Goal: Transaction & Acquisition: Book appointment/travel/reservation

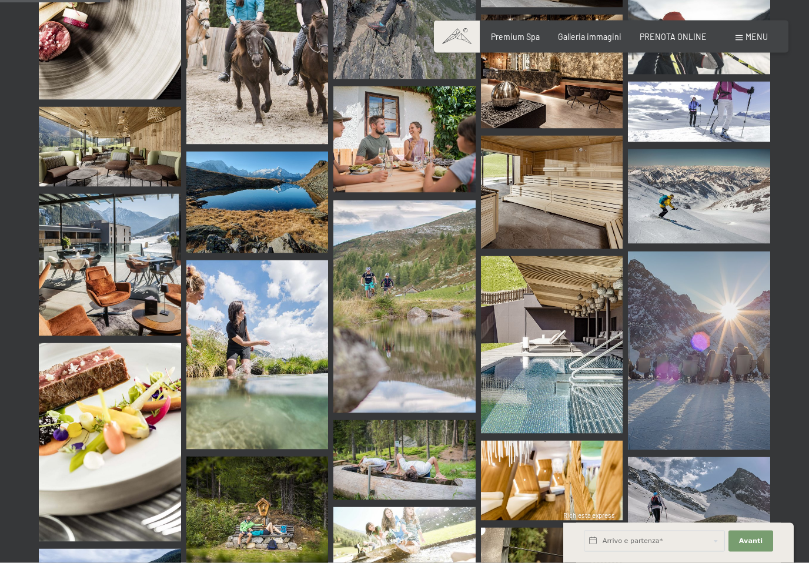
scroll to position [1601, 0]
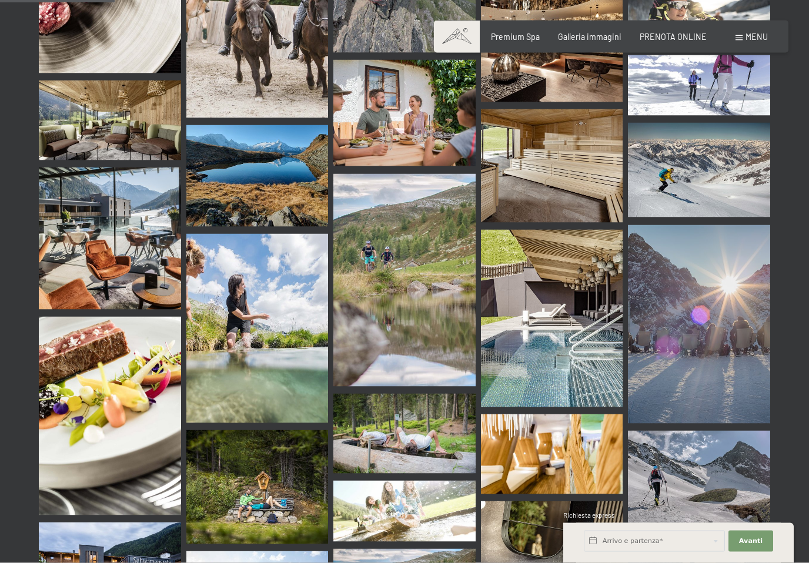
click at [439, 397] on img at bounding box center [404, 434] width 142 height 80
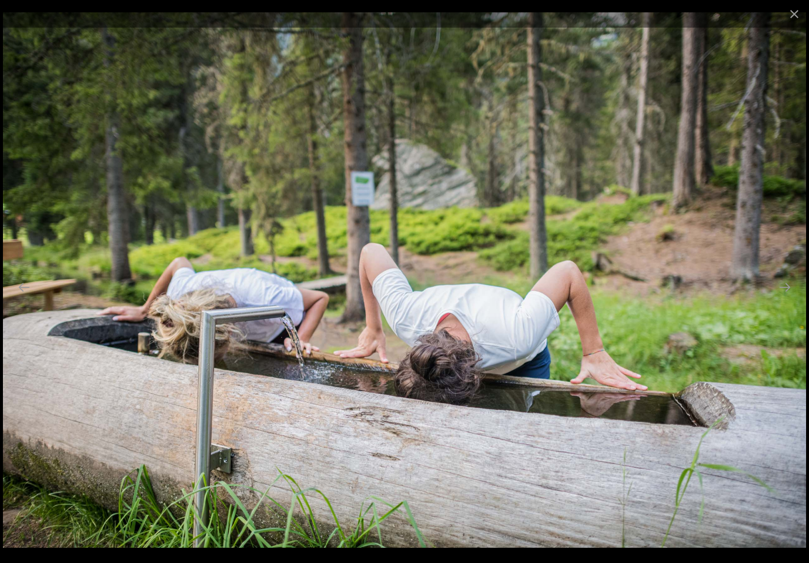
click at [793, 18] on button "Close gallery" at bounding box center [793, 14] width 29 height 28
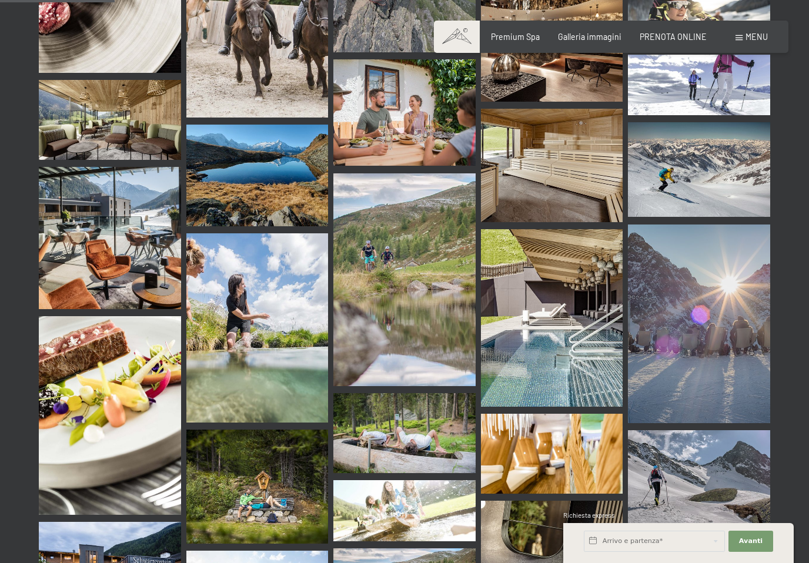
click at [517, 41] on div "Premium Spa Galleria immagini PRENOTA ONLINE" at bounding box center [589, 37] width 270 height 12
click at [515, 40] on span "Premium Spa" at bounding box center [515, 37] width 49 height 10
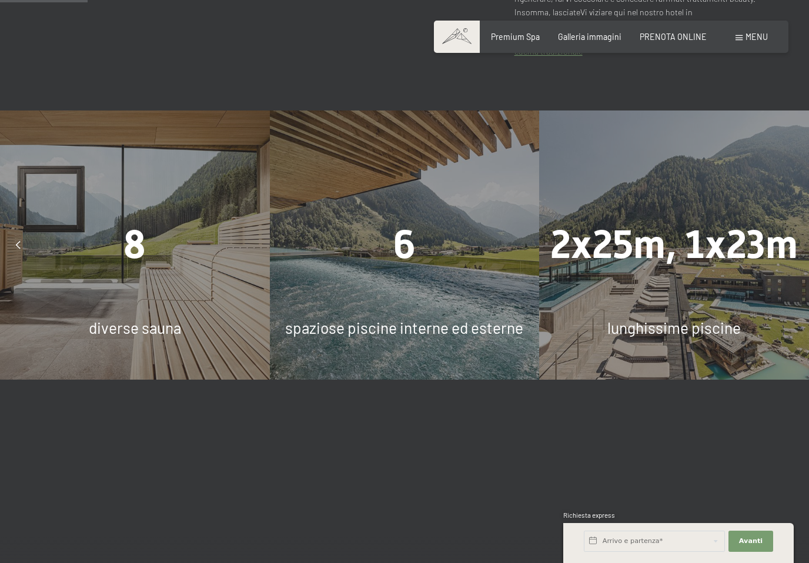
scroll to position [841, 0]
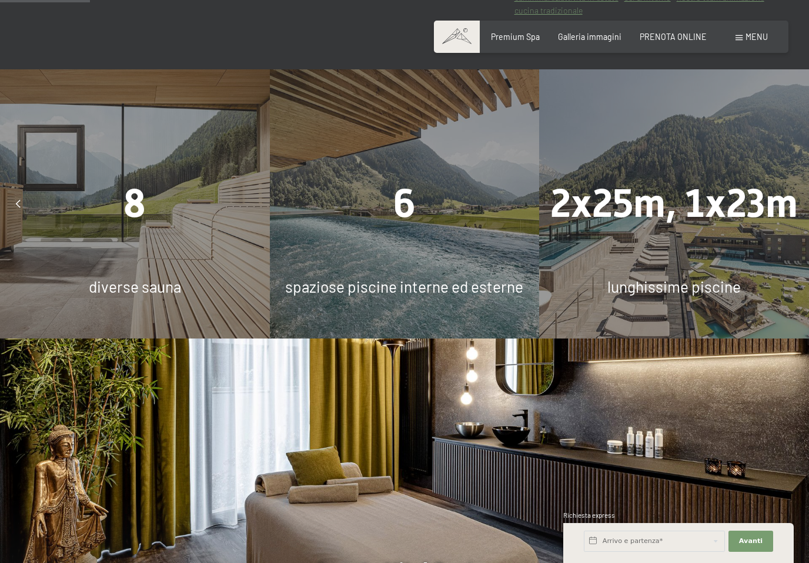
click at [187, 281] on div "diverse sauna" at bounding box center [135, 287] width 270 height 22
click at [202, 262] on div "8 diverse sauna" at bounding box center [135, 204] width 270 height 270
click at [201, 265] on div "8 diverse sauna" at bounding box center [135, 204] width 270 height 270
click at [149, 294] on span "diverse sauna" at bounding box center [135, 286] width 92 height 18
click at [133, 296] on span "diverse sauna" at bounding box center [135, 286] width 92 height 18
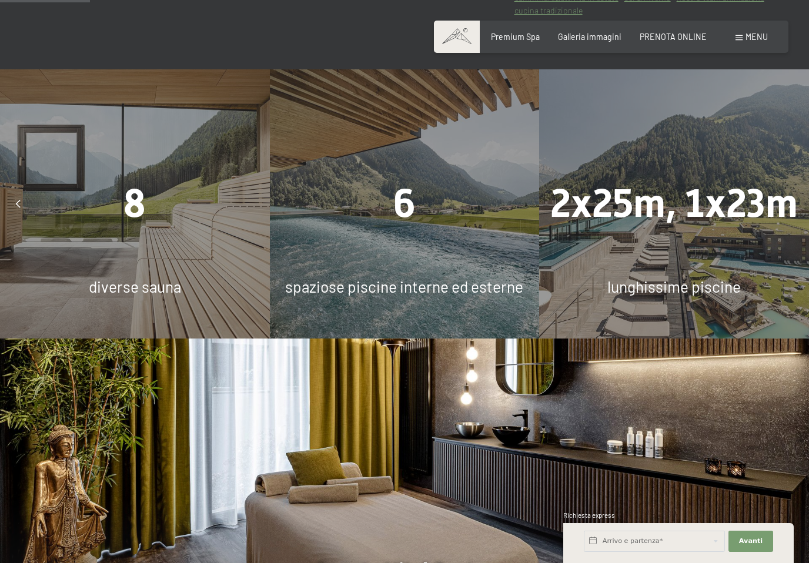
click at [137, 220] on span "8" at bounding box center [134, 203] width 22 height 46
click at [416, 268] on div "6 spaziose piscine interne ed esterne" at bounding box center [405, 204] width 270 height 270
click at [675, 247] on div "2x25m, 1x23m lunghissime piscine" at bounding box center [674, 204] width 270 height 270
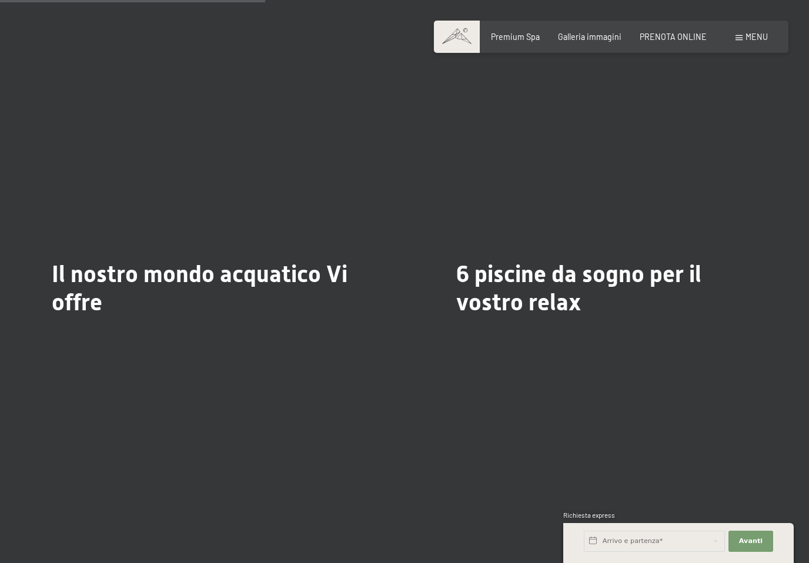
scroll to position [2486, 0]
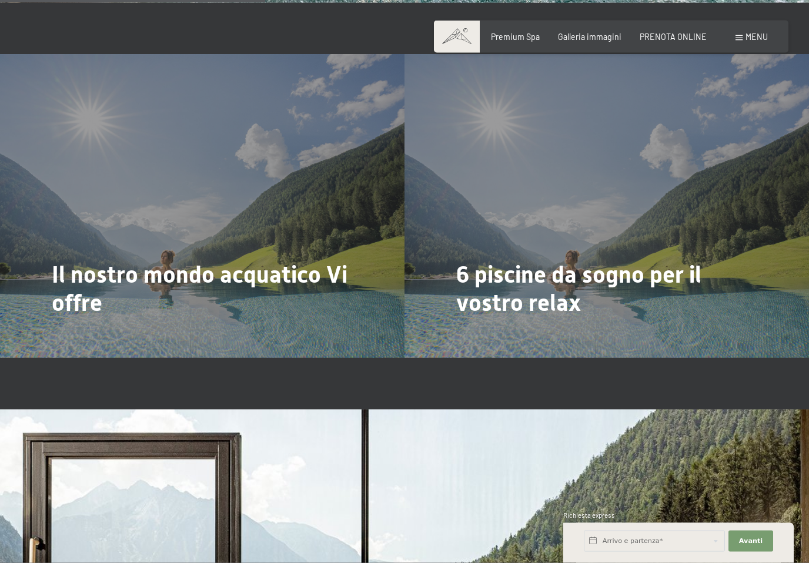
click at [670, 219] on div "6 piscine da sogno per il vostro relax Di più" at bounding box center [606, 206] width 404 height 303
click at [554, 286] on div "6 piscine da sogno per il vostro relax Di più" at bounding box center [606, 205] width 404 height 303
click at [469, 330] on div at bounding box center [464, 337] width 9 height 15
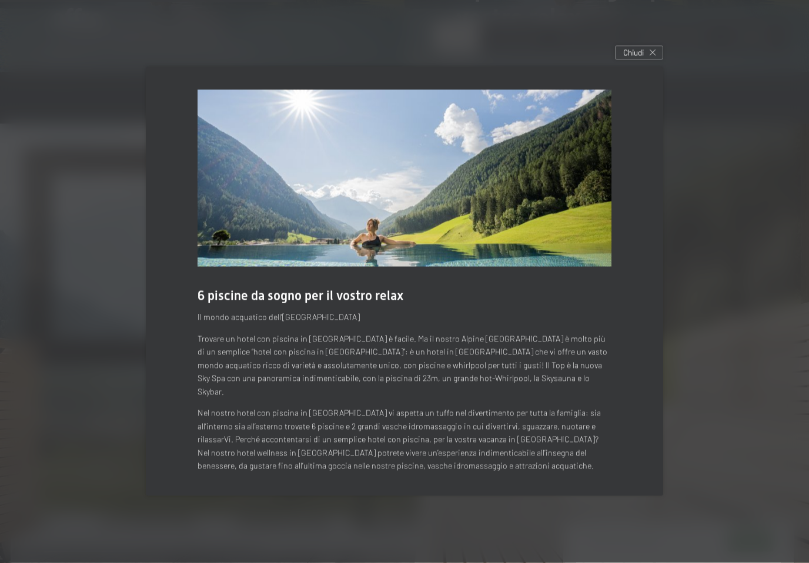
scroll to position [2772, 0]
click at [643, 58] on span "Chiudi" at bounding box center [633, 53] width 21 height 11
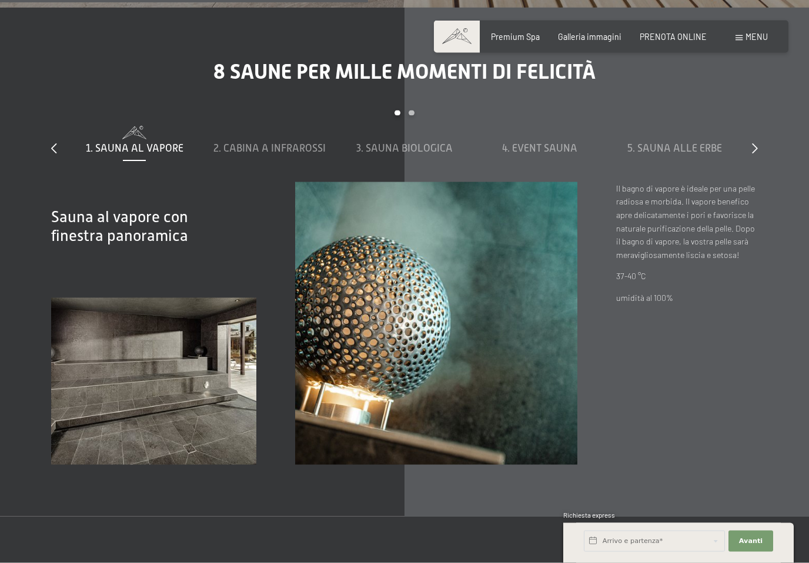
scroll to position [3453, 0]
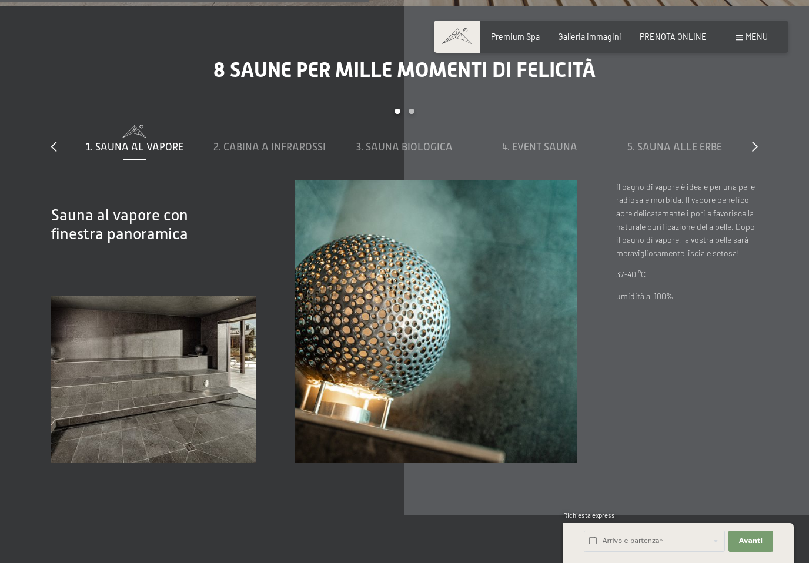
click at [285, 153] on span "2. Cabina a infrarossi" at bounding box center [269, 147] width 112 height 12
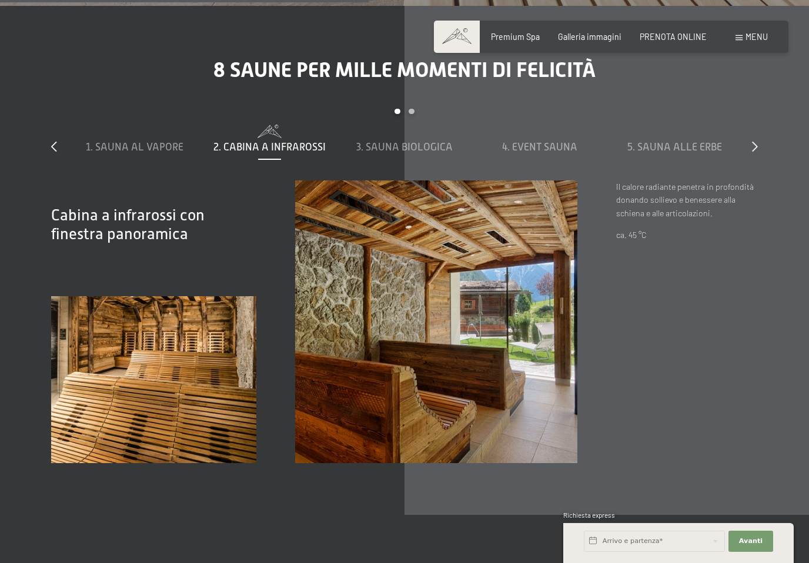
click at [413, 153] on span "3. Sauna biologica" at bounding box center [404, 147] width 96 height 12
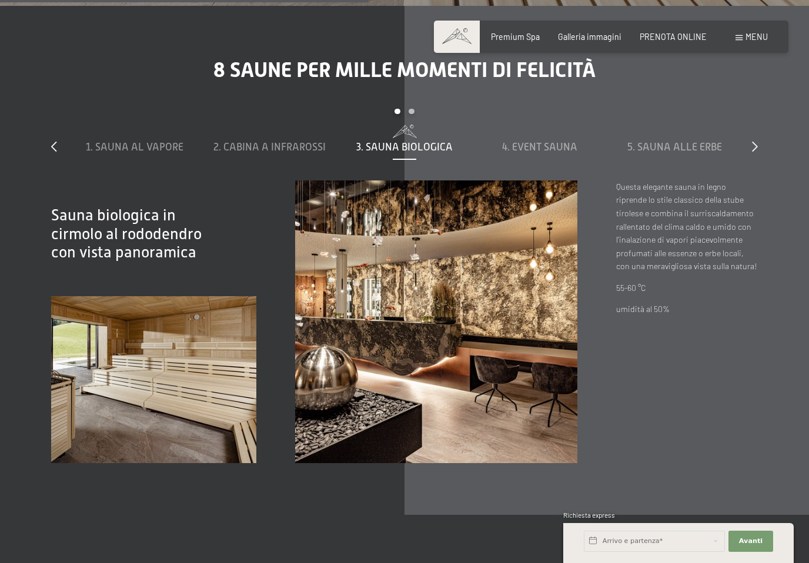
click at [558, 153] on span "4. Event Sauna" at bounding box center [539, 147] width 75 height 12
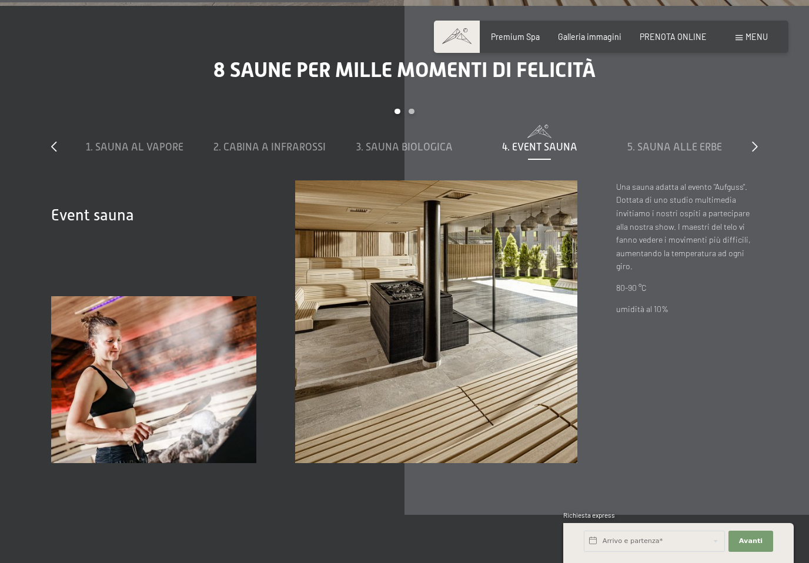
click at [703, 153] on span "5. Sauna alle erbe" at bounding box center [674, 147] width 95 height 12
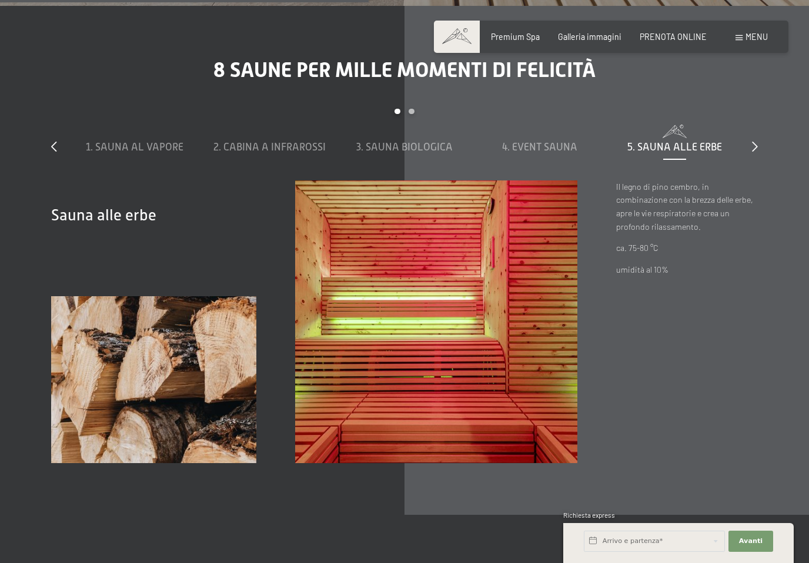
click at [755, 152] on icon at bounding box center [755, 146] width 6 height 11
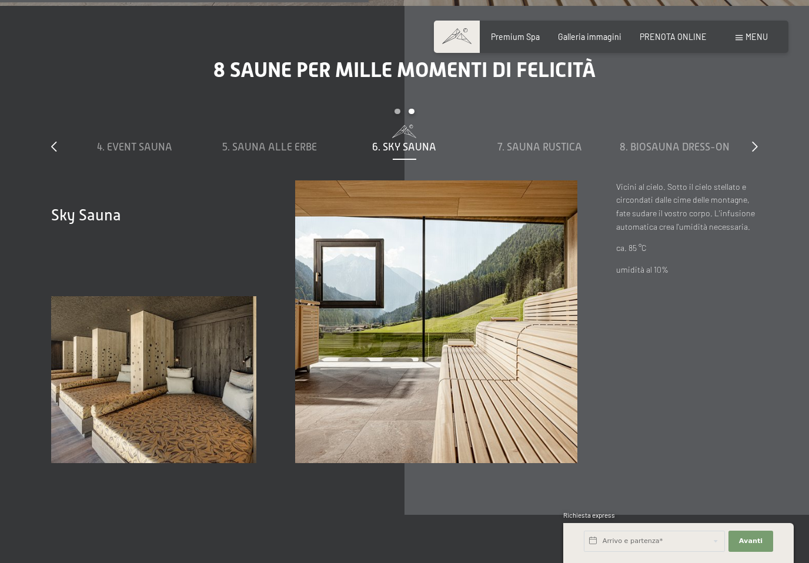
click at [416, 153] on span "6. Sky Sauna" at bounding box center [404, 147] width 64 height 12
click at [557, 153] on span "7. Sauna rustica" at bounding box center [539, 147] width 85 height 12
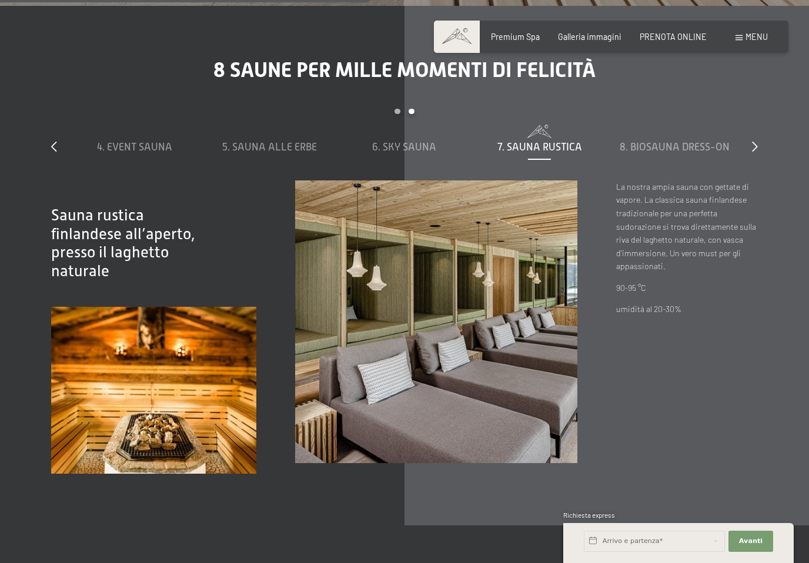
click at [703, 153] on span "8. Biosauna dress-on" at bounding box center [675, 147] width 110 height 12
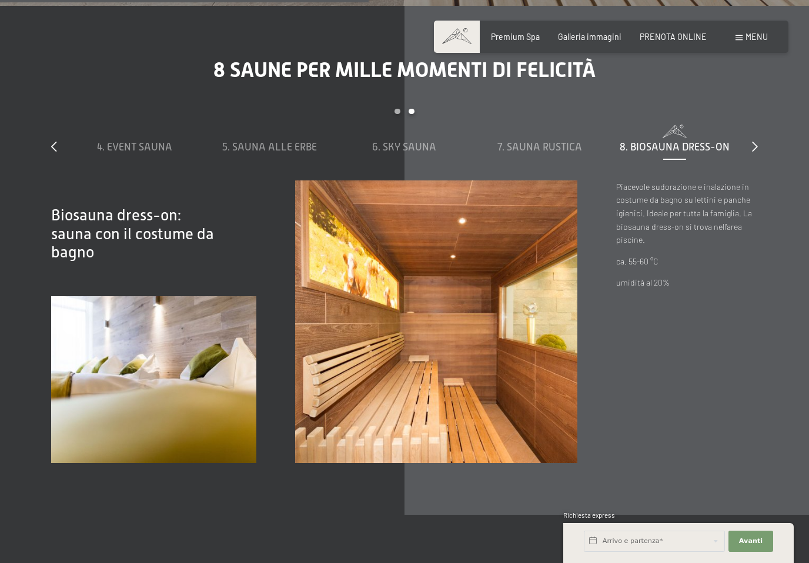
click at [752, 155] on div at bounding box center [755, 147] width 6 height 15
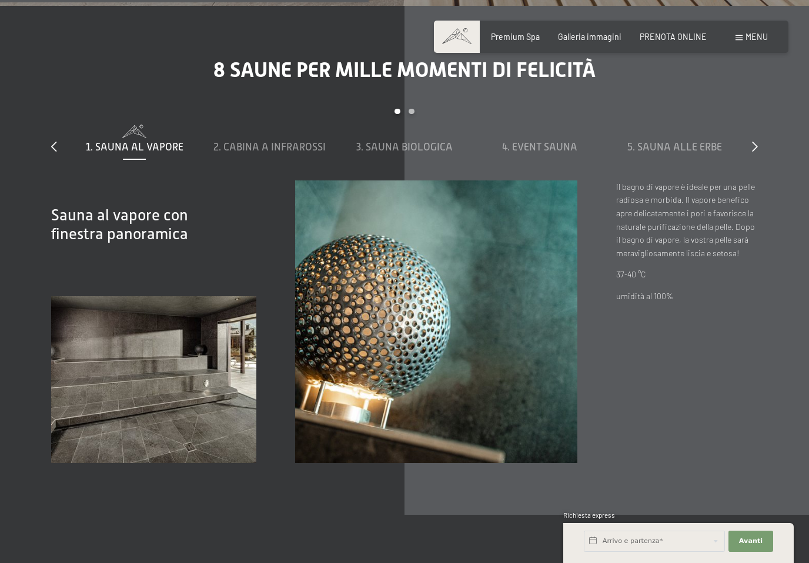
click at [274, 155] on div "2. Cabina a infrarossi" at bounding box center [269, 147] width 125 height 15
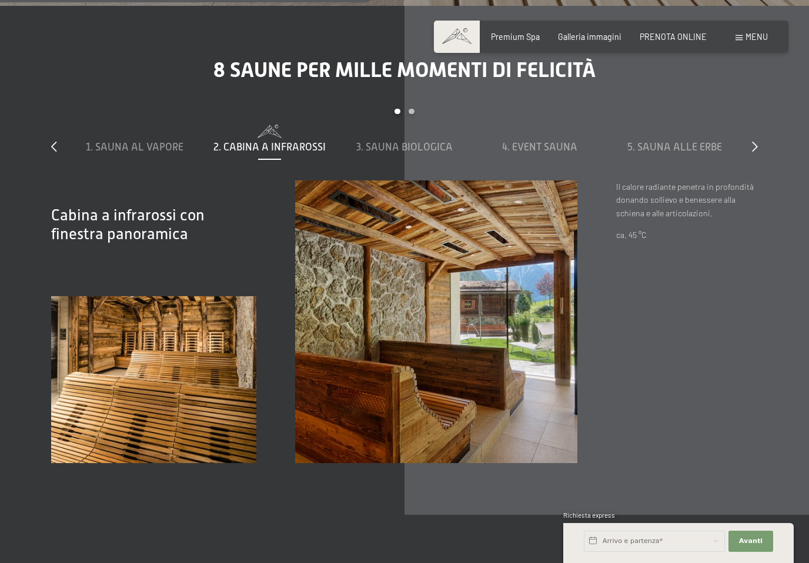
click at [413, 153] on span "3. Sauna biologica" at bounding box center [404, 147] width 96 height 12
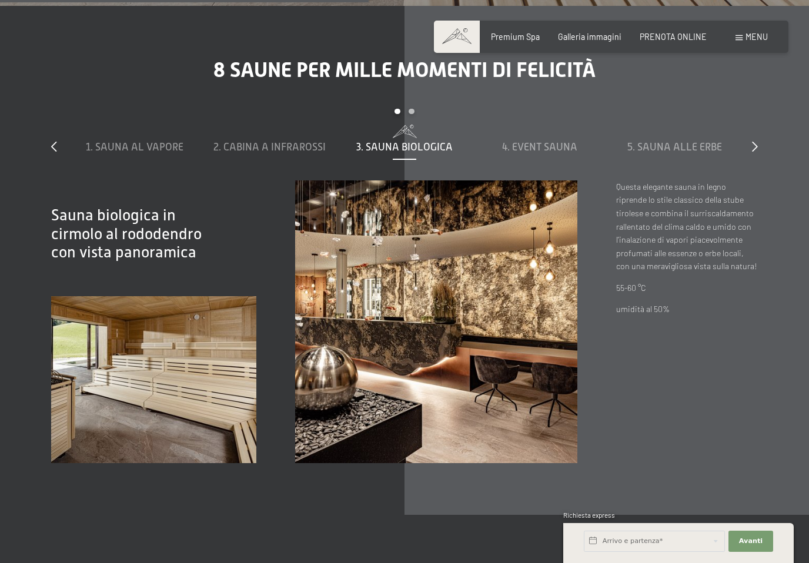
click at [527, 37] on span "Premium Spa" at bounding box center [515, 37] width 49 height 10
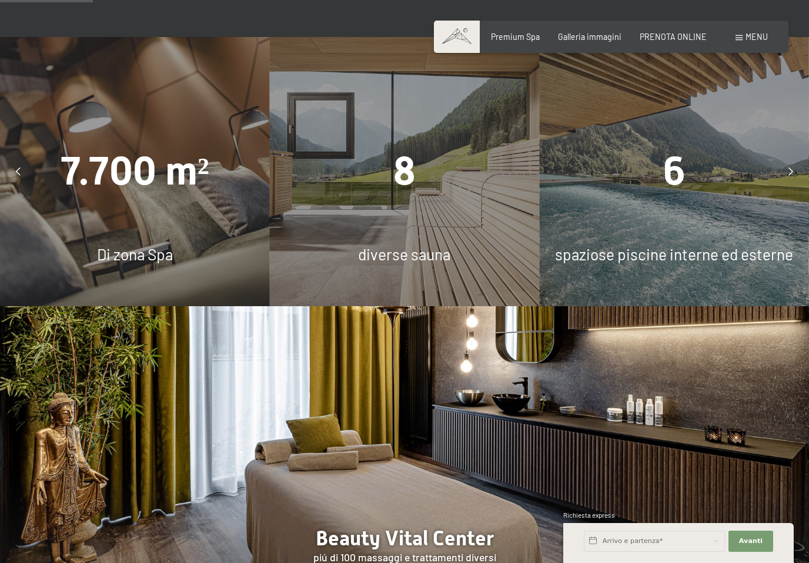
scroll to position [871, 0]
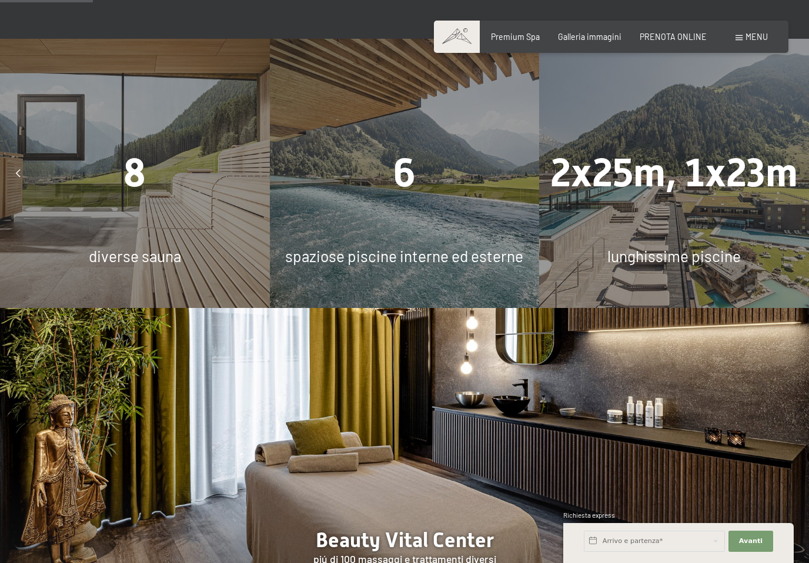
click at [454, 252] on span "spaziose piscine interne ed esterne" at bounding box center [404, 256] width 238 height 18
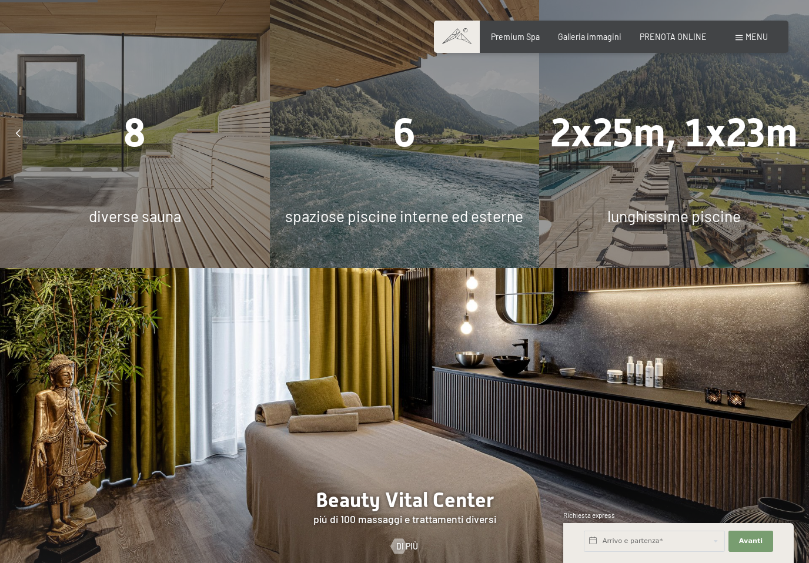
scroll to position [908, 0]
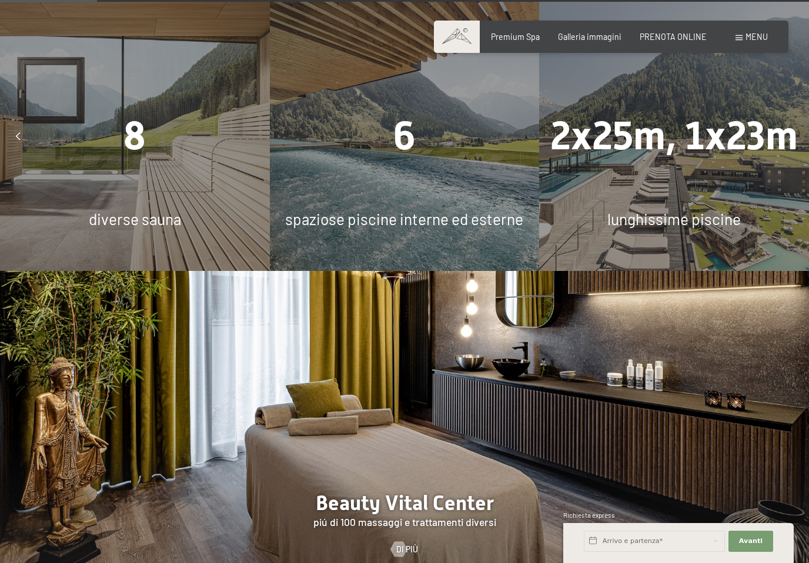
click at [419, 163] on div "6" at bounding box center [405, 136] width 270 height 55
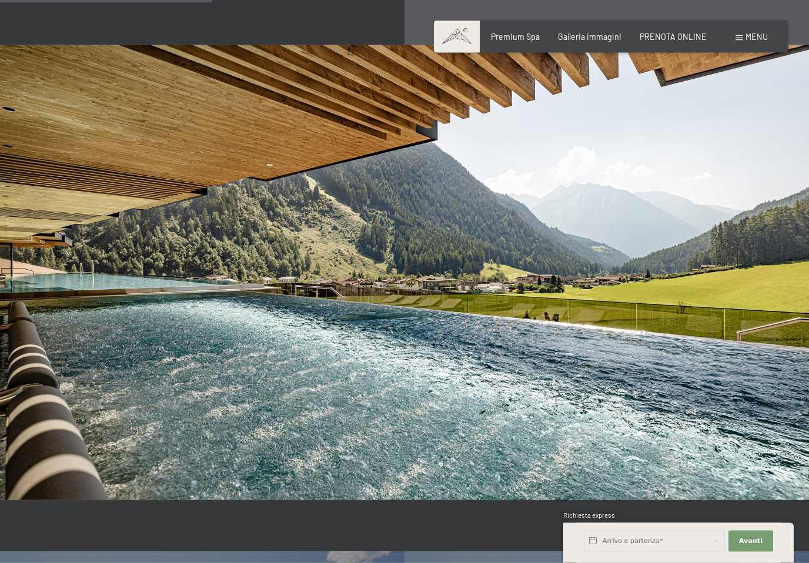
click at [511, 401] on img at bounding box center [404, 272] width 809 height 455
click at [526, 387] on img at bounding box center [404, 272] width 809 height 455
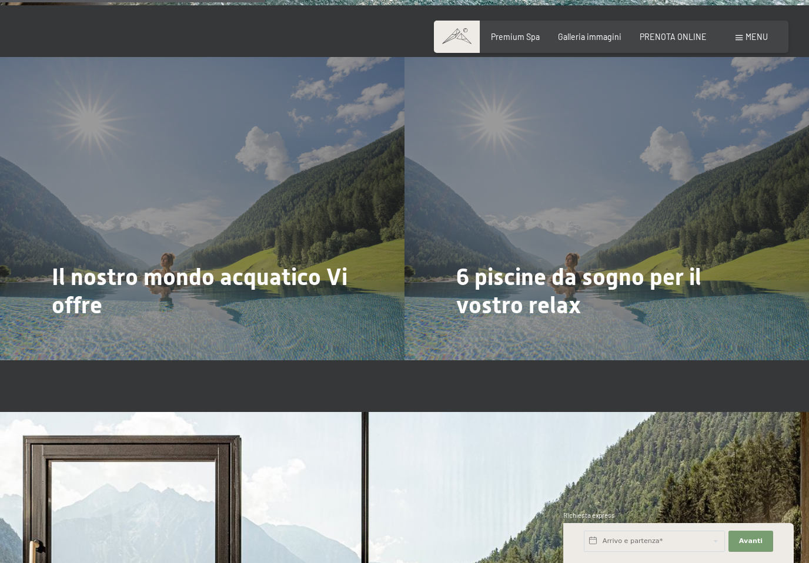
scroll to position [2482, 0]
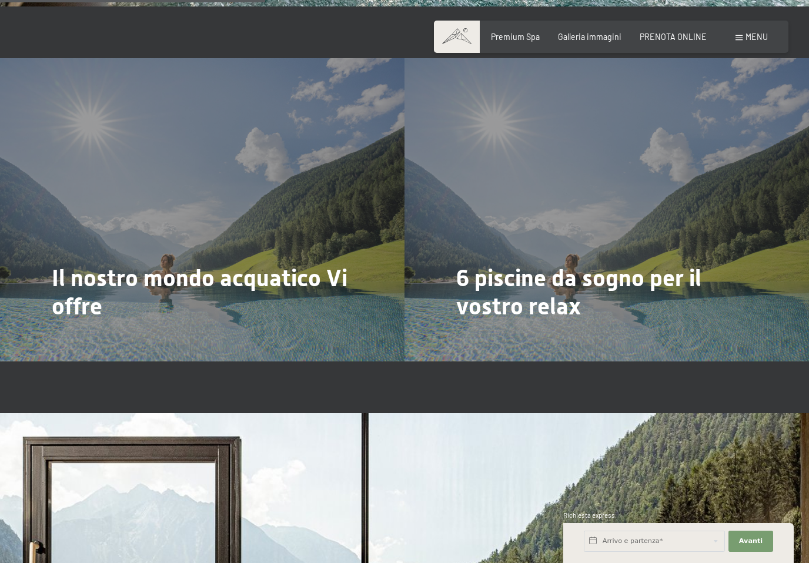
click at [64, 334] on div at bounding box center [59, 341] width 9 height 15
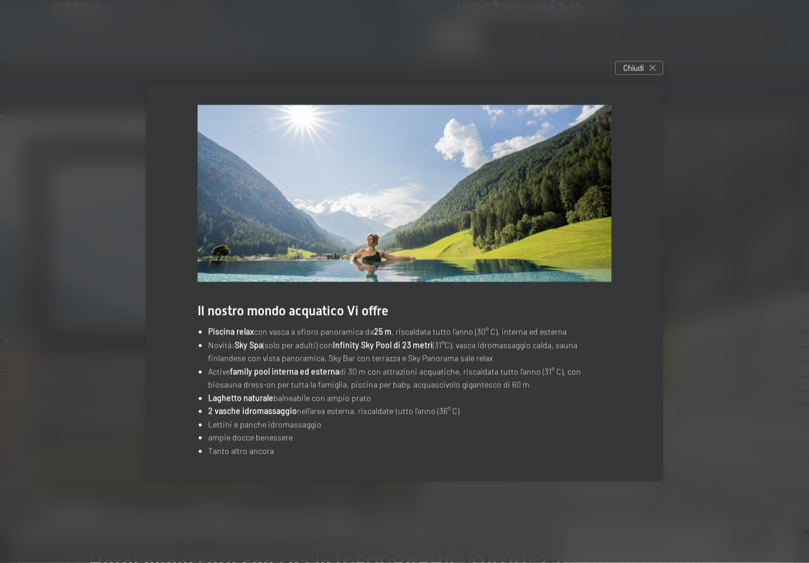
scroll to position [2795, 0]
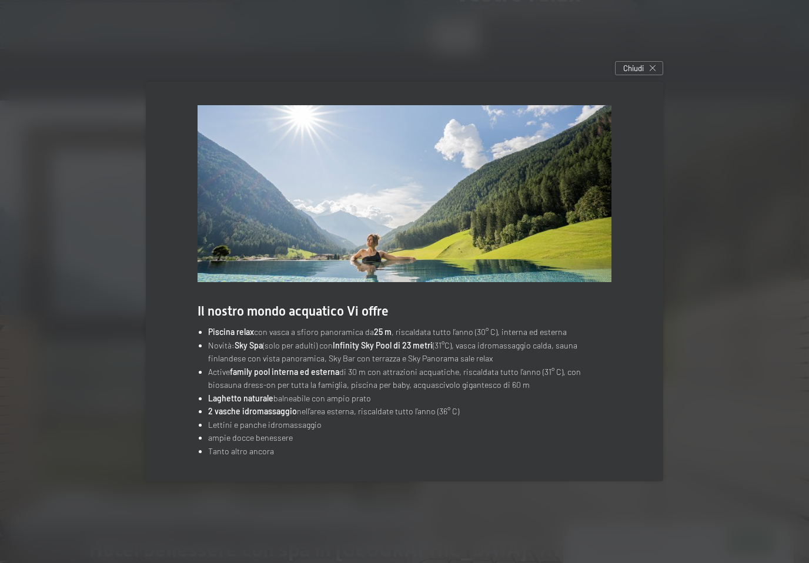
click at [630, 73] on span "Chiudi" at bounding box center [633, 68] width 21 height 11
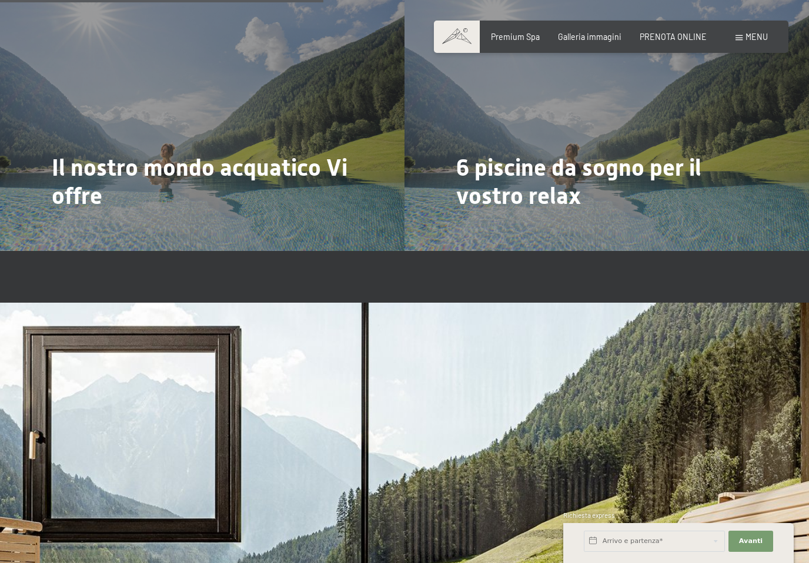
scroll to position [2602, 0]
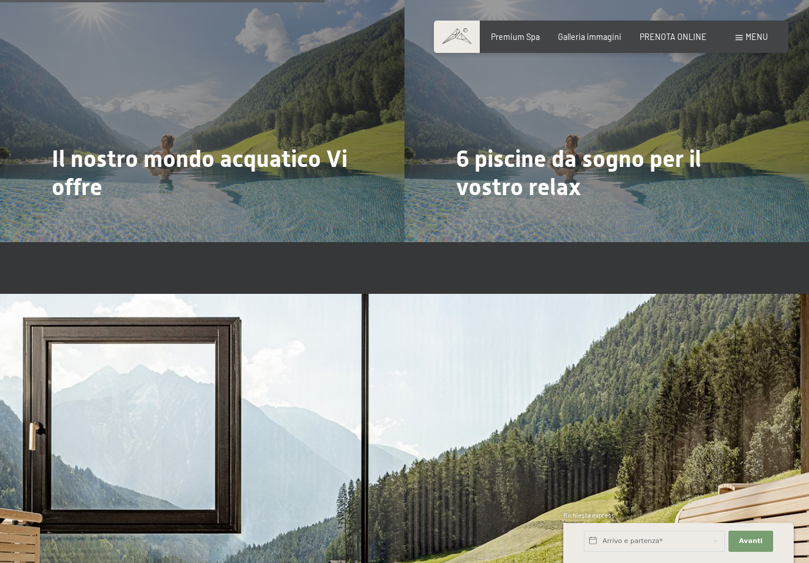
click at [64, 215] on div at bounding box center [59, 222] width 9 height 15
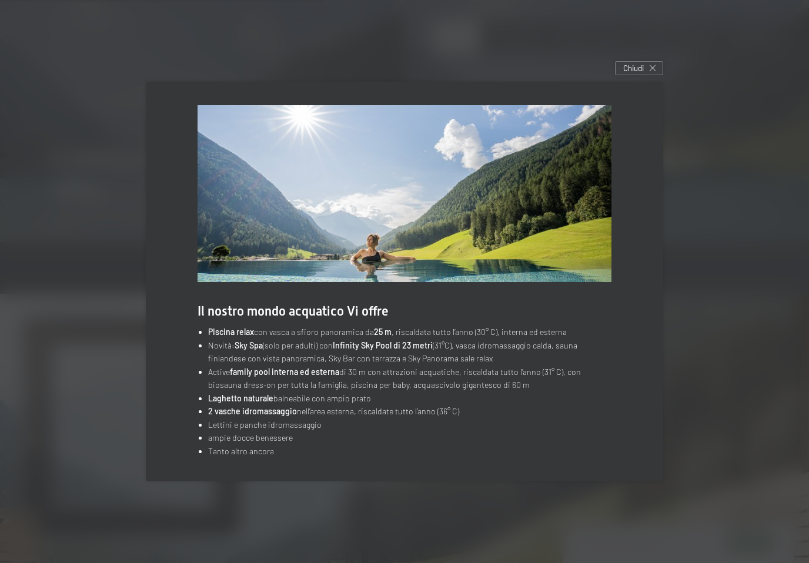
click at [650, 71] on icon at bounding box center [653, 68] width 6 height 6
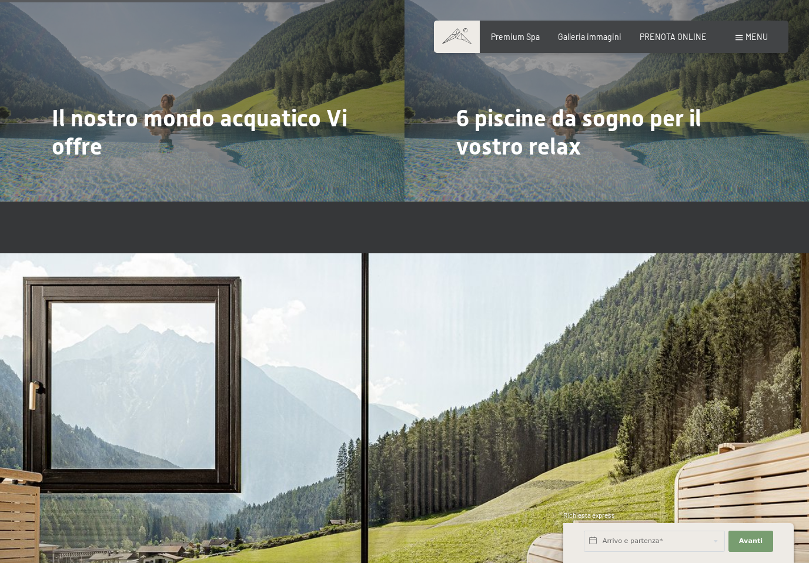
scroll to position [2645, 0]
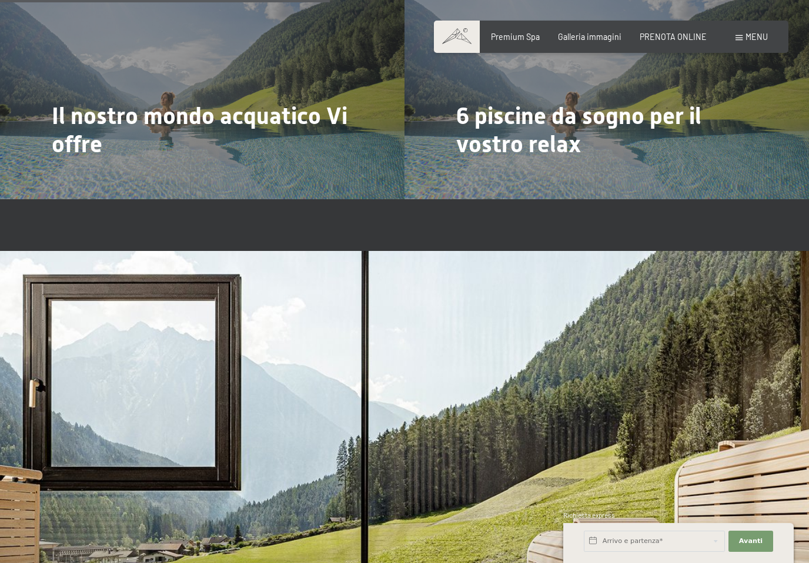
click at [472, 174] on span "Di più" at bounding box center [472, 180] width 22 height 12
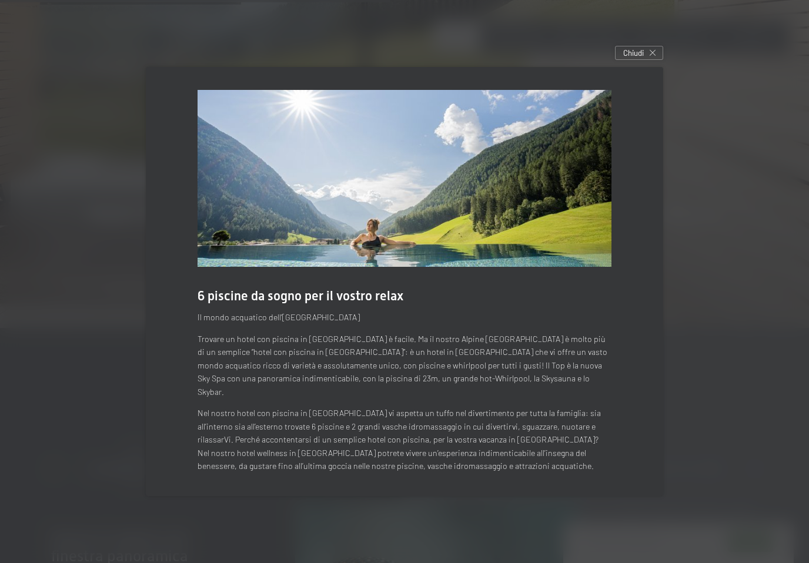
scroll to position [3181, 0]
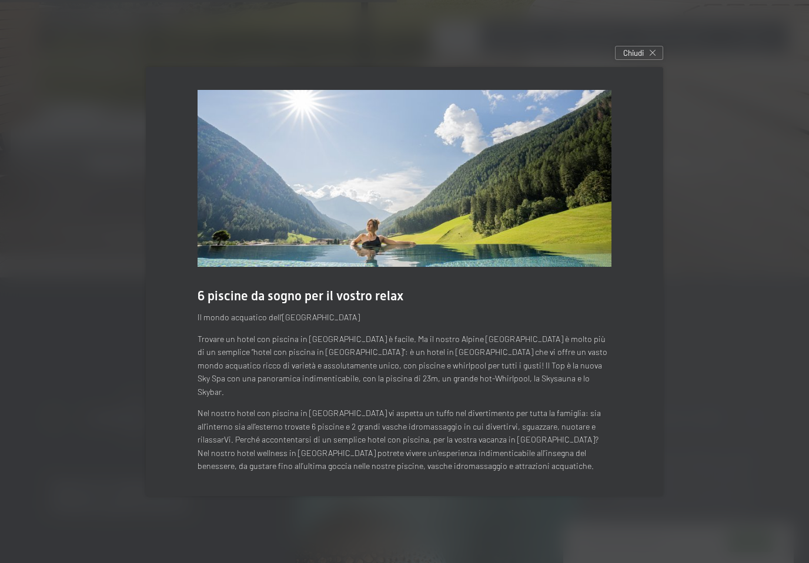
click at [637, 58] on span "Chiudi" at bounding box center [633, 53] width 21 height 11
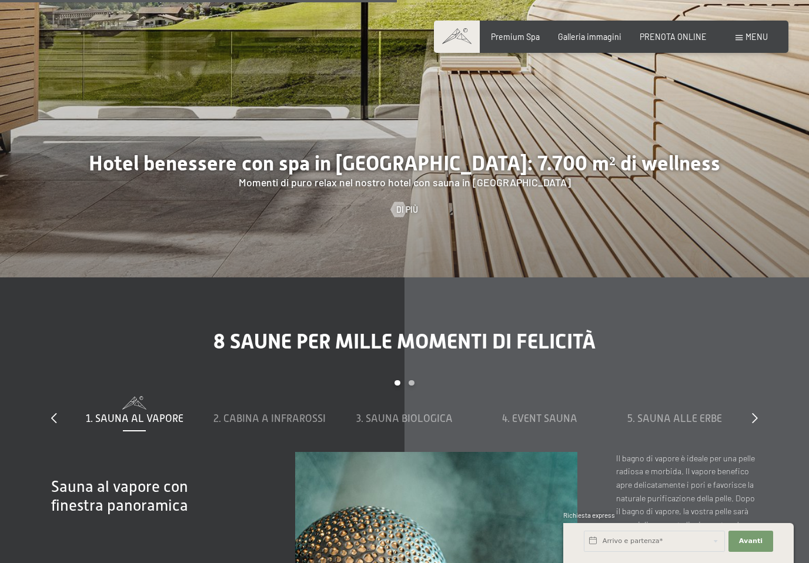
click at [748, 36] on span "Menu" at bounding box center [756, 37] width 22 height 10
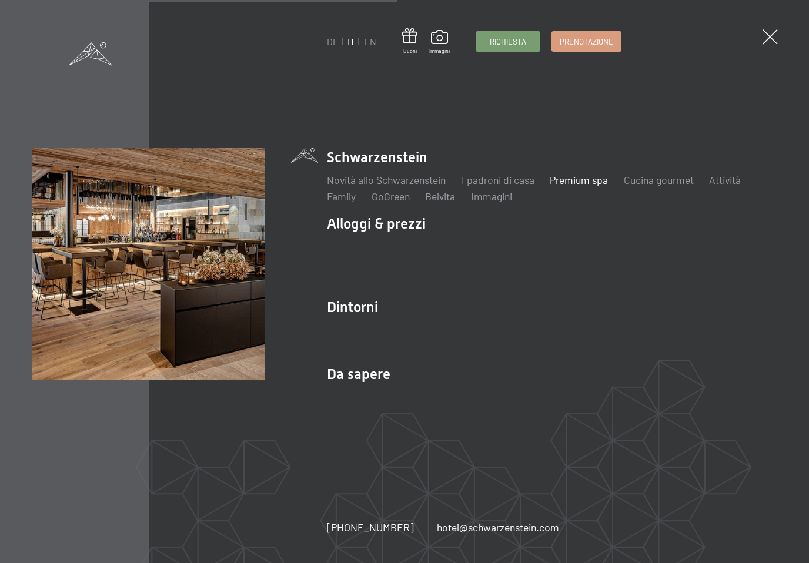
click at [345, 203] on link "Family" at bounding box center [341, 196] width 29 height 13
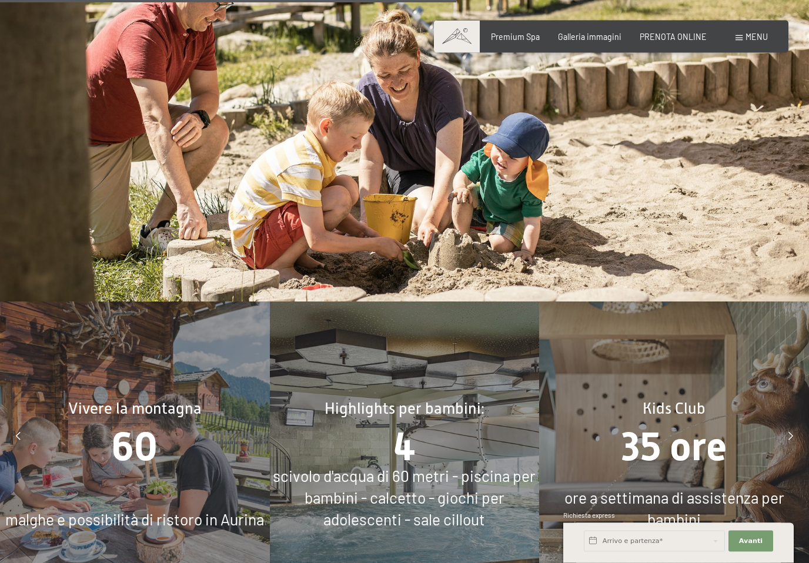
scroll to position [4187, 0]
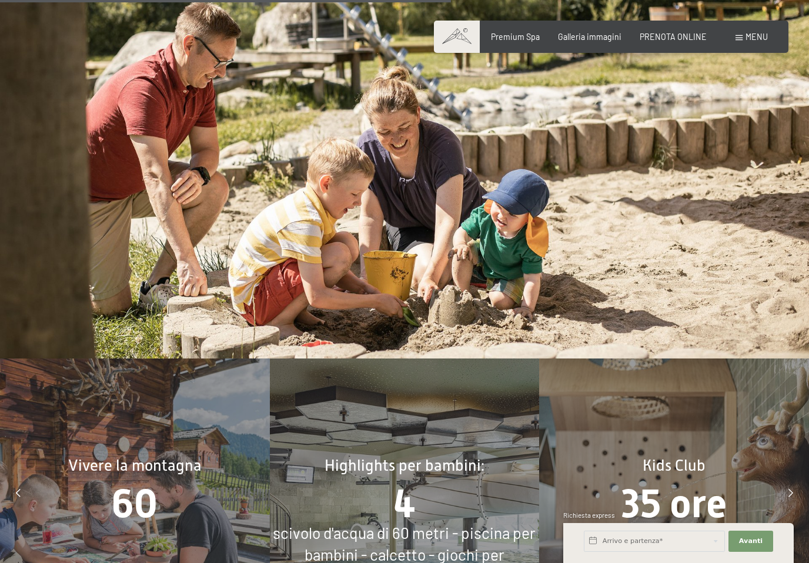
click at [762, 38] on span "Menu" at bounding box center [756, 37] width 22 height 10
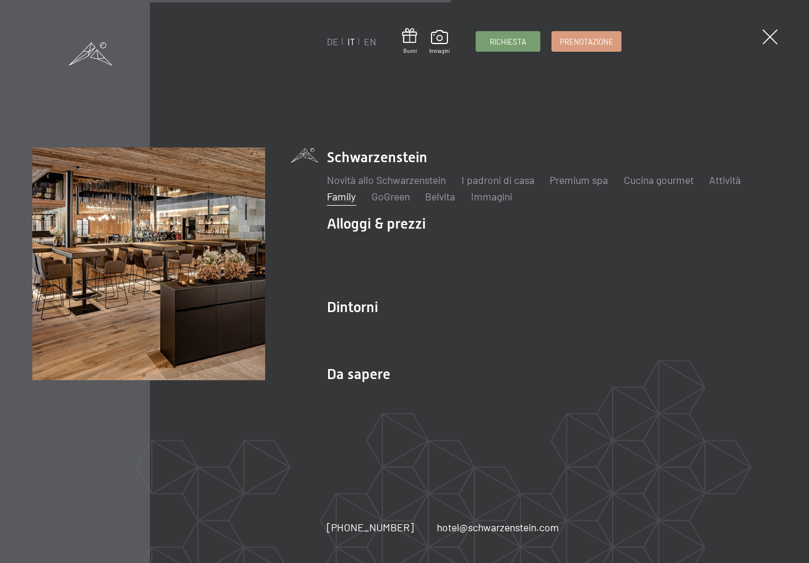
click at [389, 203] on link "GoGreen" at bounding box center [391, 196] width 38 height 13
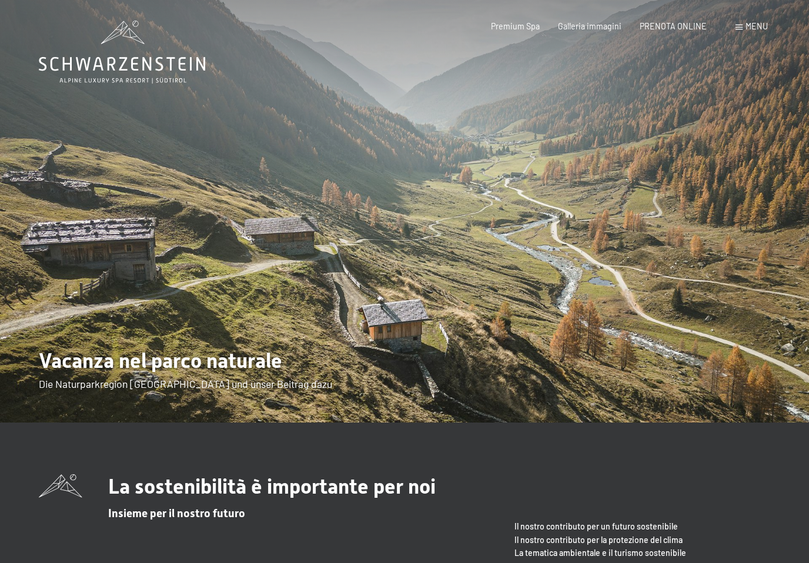
click at [743, 31] on div "Menu" at bounding box center [751, 27] width 32 height 12
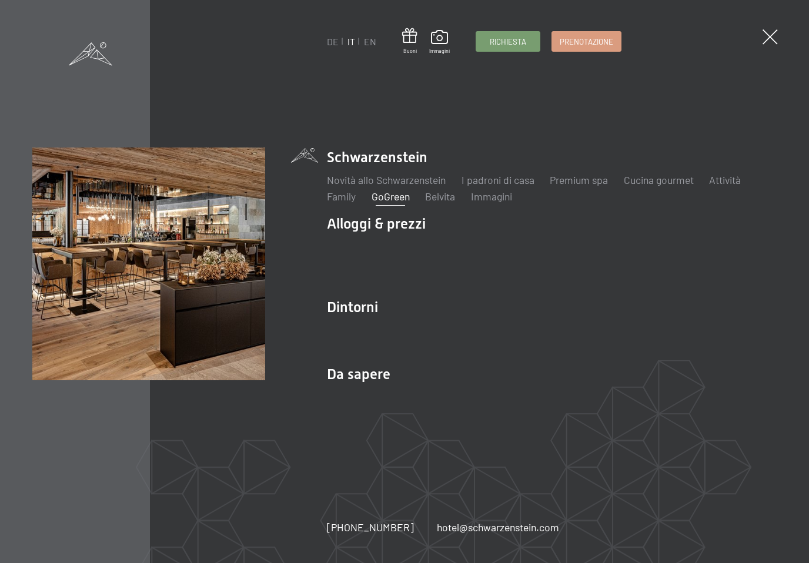
click at [664, 185] on link "Cucina gourmet" at bounding box center [659, 179] width 70 height 13
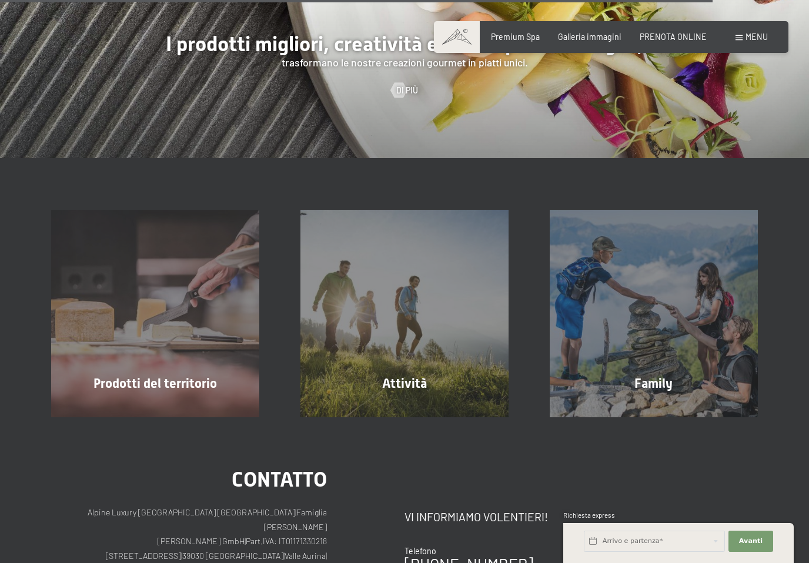
scroll to position [2760, 0]
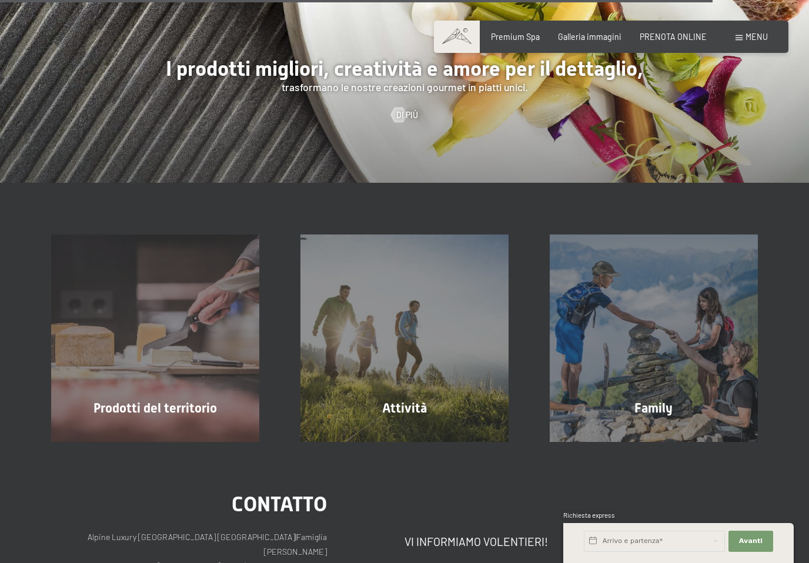
click at [684, 39] on span "PRENOTA ONLINE" at bounding box center [673, 37] width 67 height 10
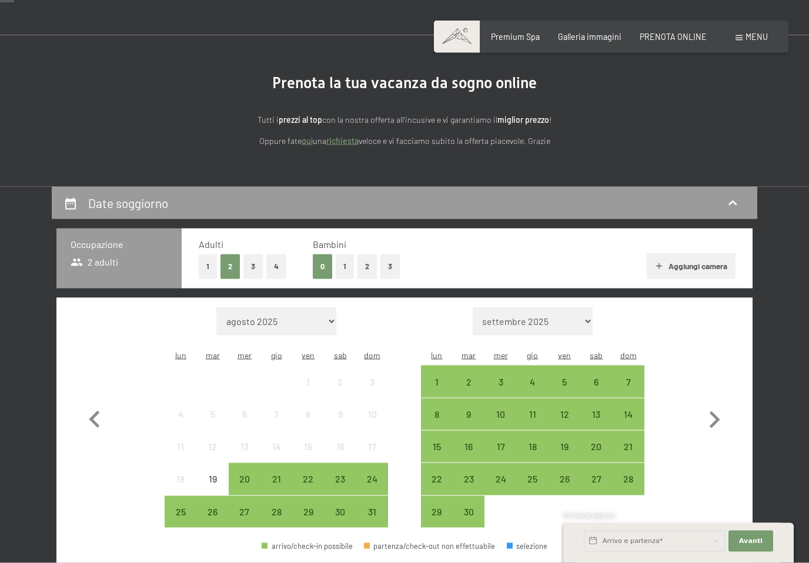
scroll to position [69, 0]
click at [567, 474] on div "26" at bounding box center [564, 488] width 29 height 29
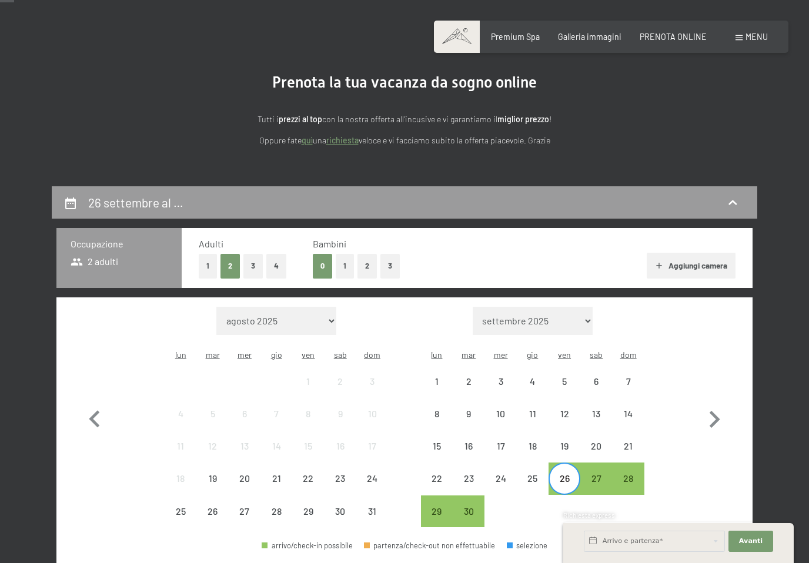
click at [634, 474] on div "28" at bounding box center [628, 488] width 29 height 29
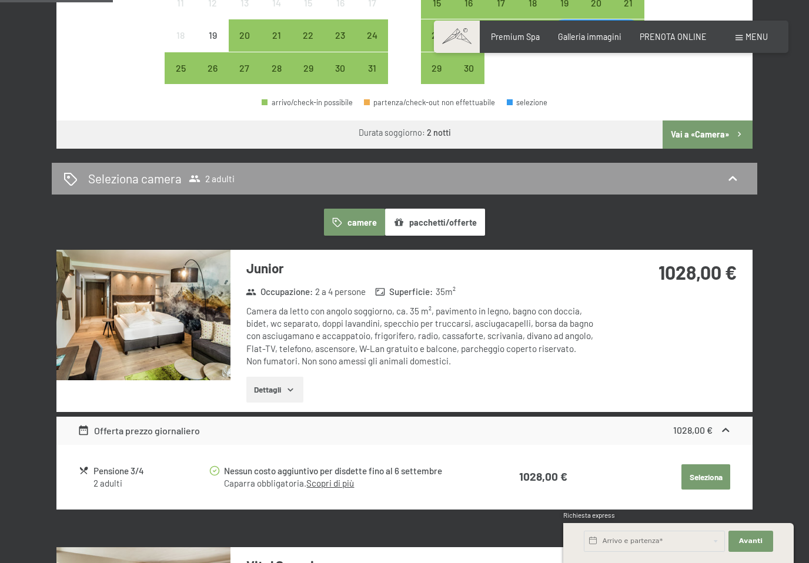
scroll to position [513, 0]
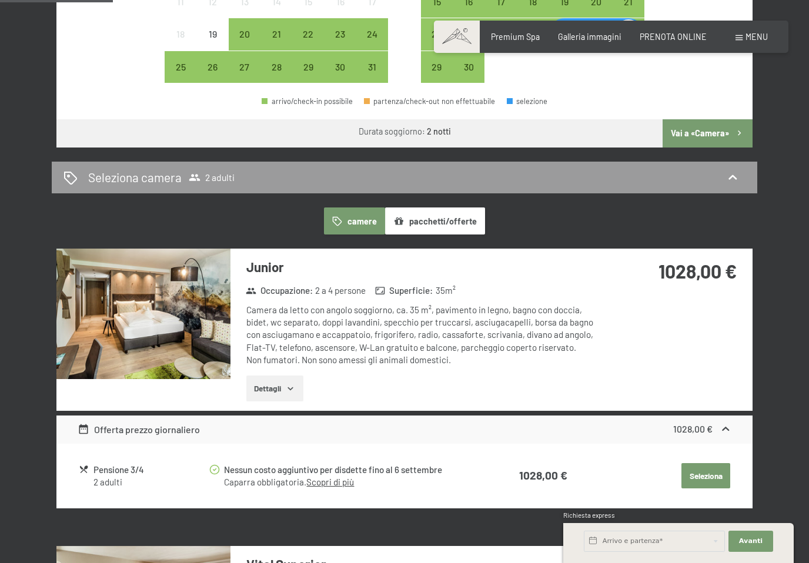
click at [274, 376] on button "Dettagli" at bounding box center [274, 389] width 57 height 26
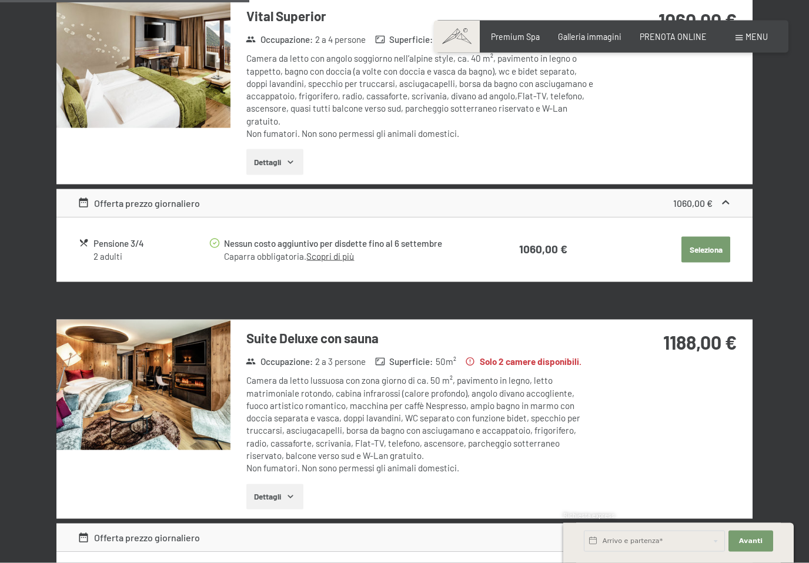
scroll to position [1197, 0]
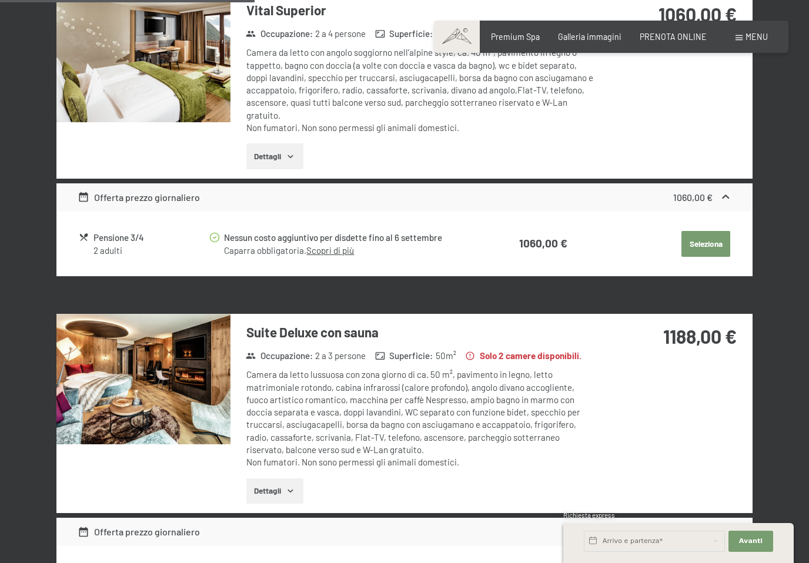
select select "[DATE]"
